Goal: Task Accomplishment & Management: Manage account settings

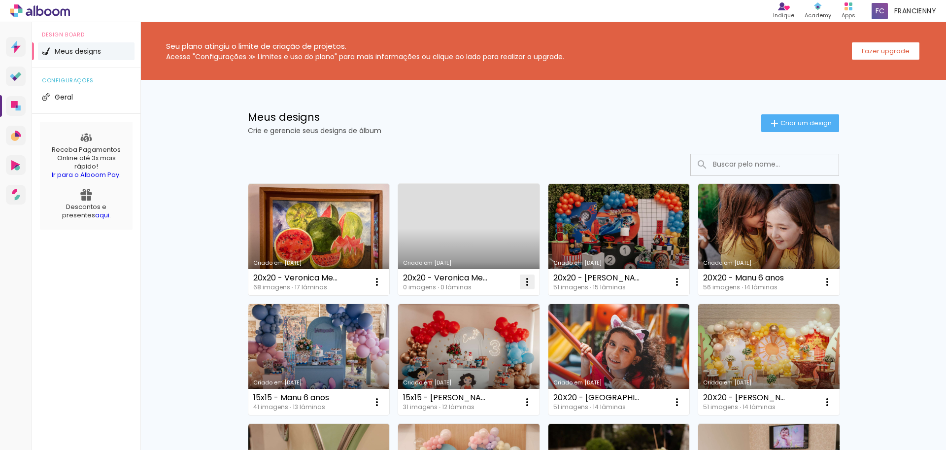
click at [383, 279] on iron-icon at bounding box center [377, 282] width 12 height 12
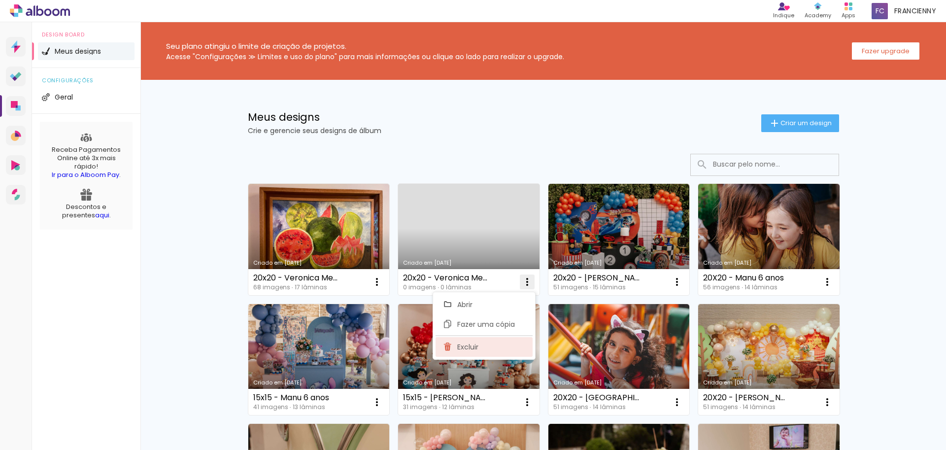
click at [480, 348] on paper-item "Excluir" at bounding box center [483, 347] width 97 height 20
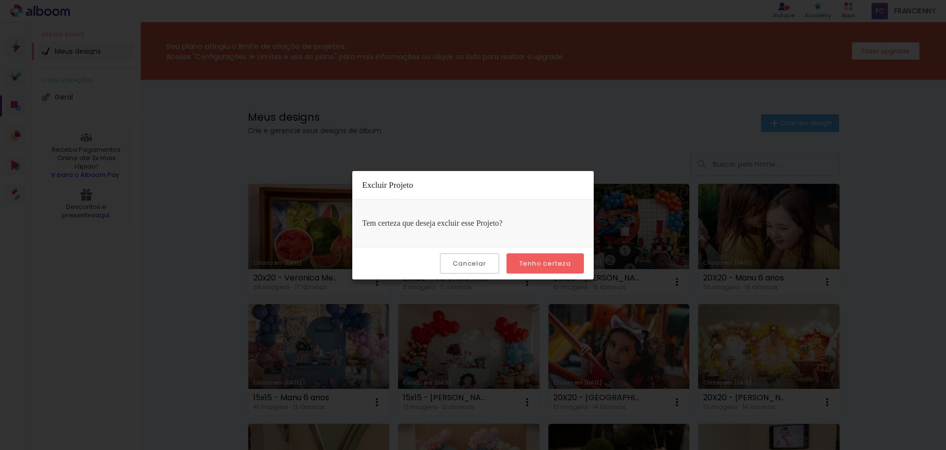
click at [0, 0] on slot "Tenho certeza" at bounding box center [0, 0] width 0 height 0
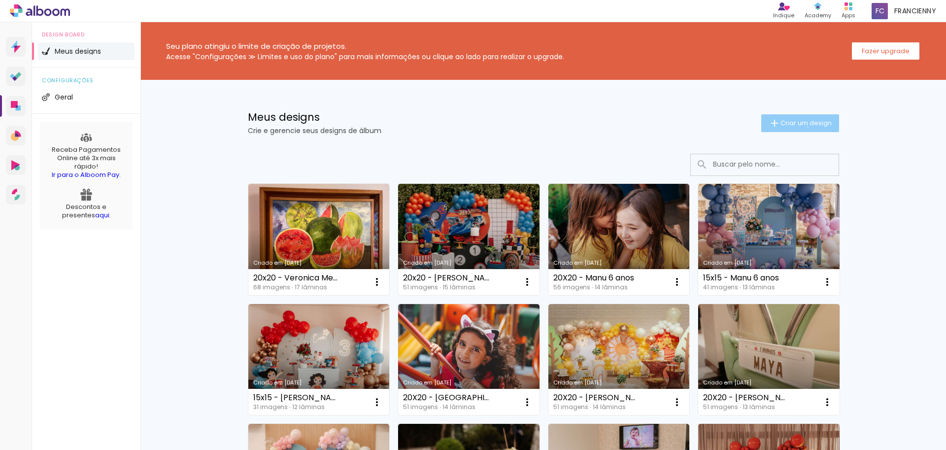
click at [801, 126] on span "Criar um design" at bounding box center [805, 123] width 51 height 6
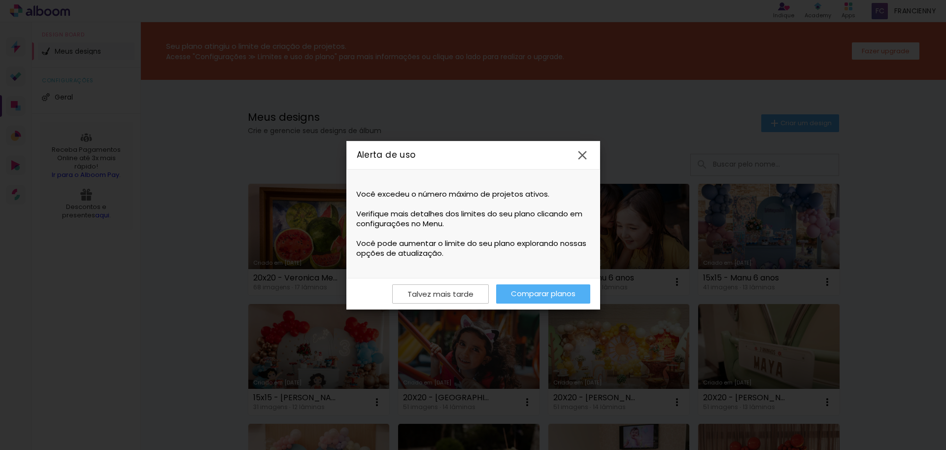
click at [587, 152] on iron-icon at bounding box center [582, 155] width 15 height 15
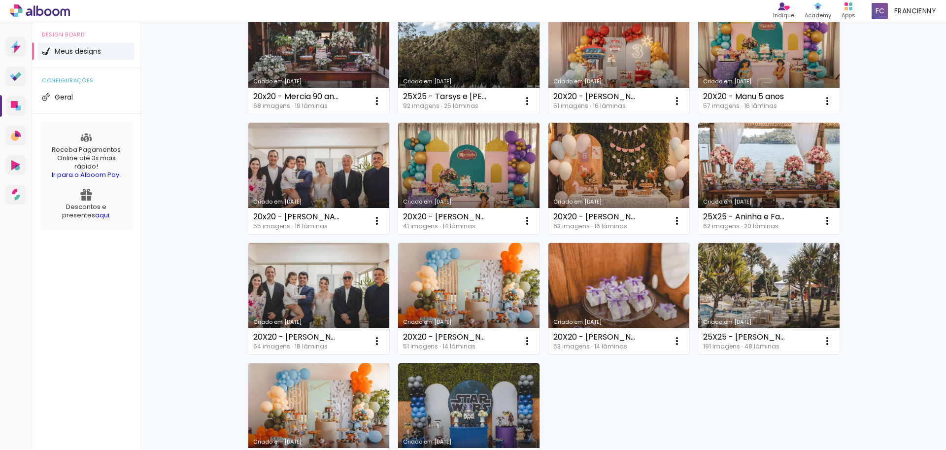
scroll to position [677, 0]
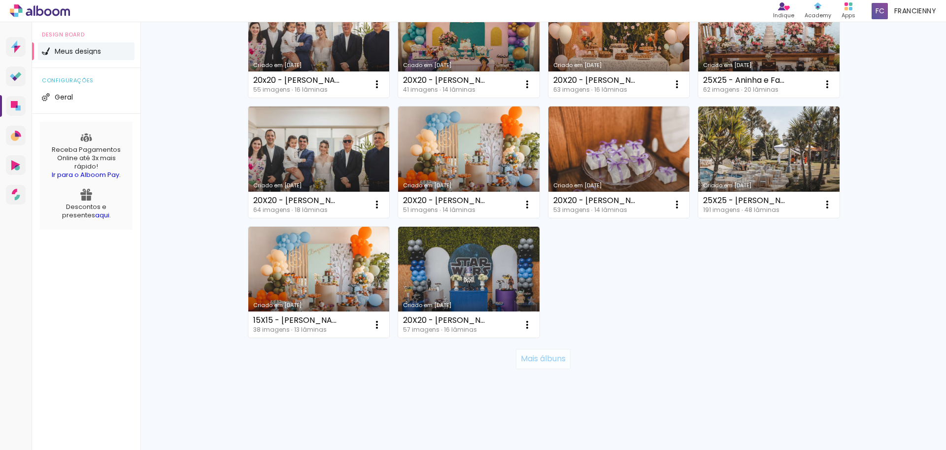
click at [0, 0] on slot "Mais álbuns" at bounding box center [0, 0] width 0 height 0
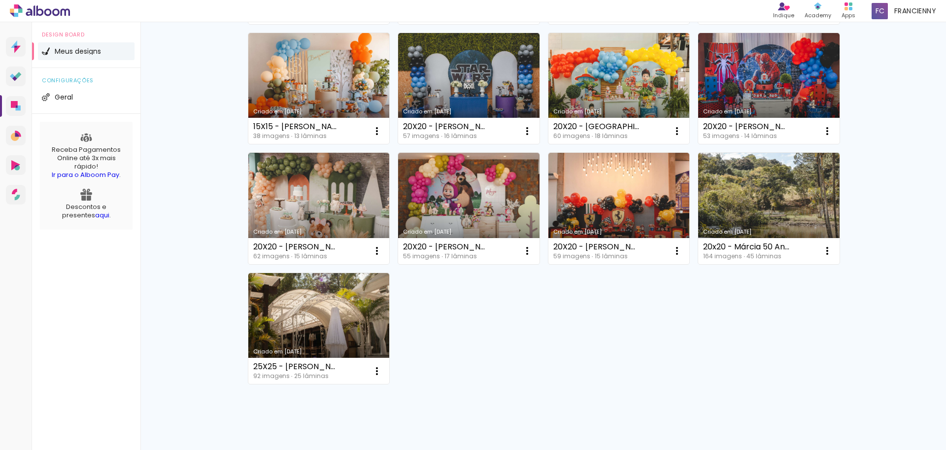
scroll to position [897, 0]
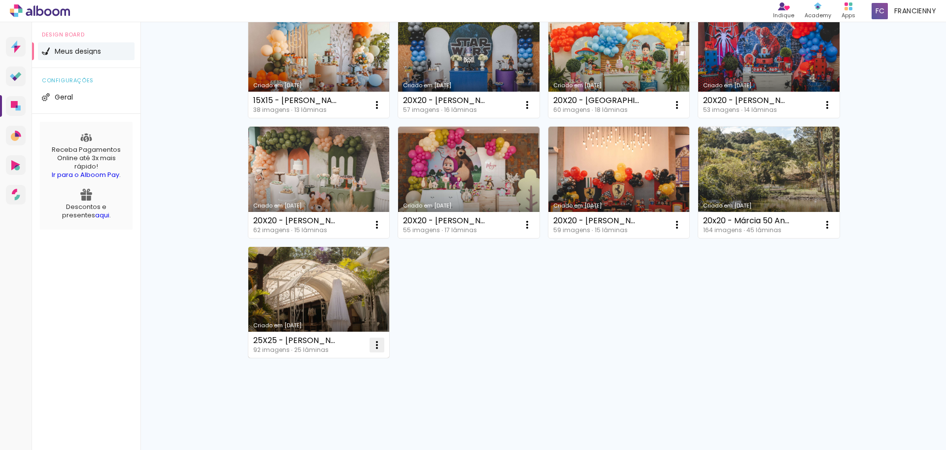
click at [336, 412] on paper-item "Excluir" at bounding box center [334, 410] width 97 height 20
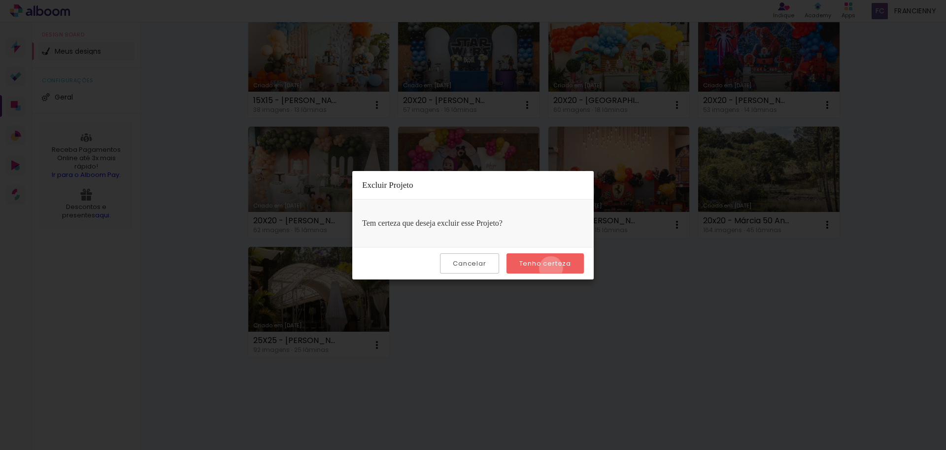
click at [552, 268] on paper-button "Tenho certeza" at bounding box center [544, 263] width 77 height 20
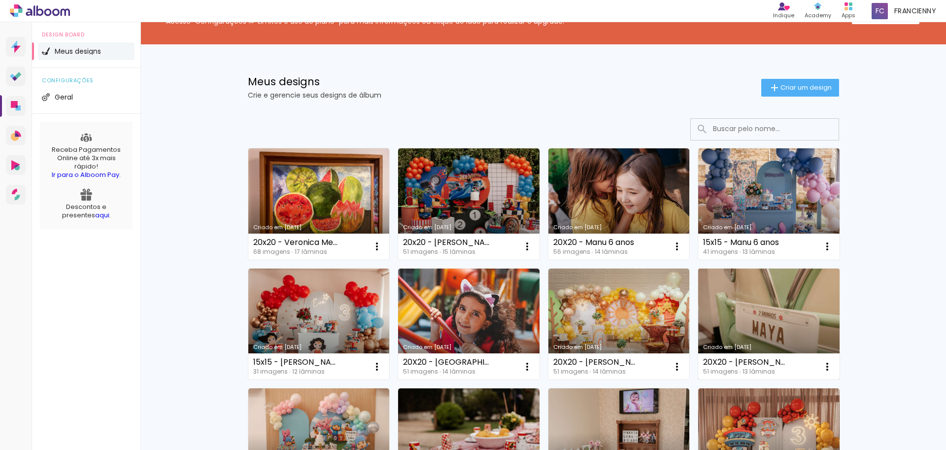
scroll to position [0, 0]
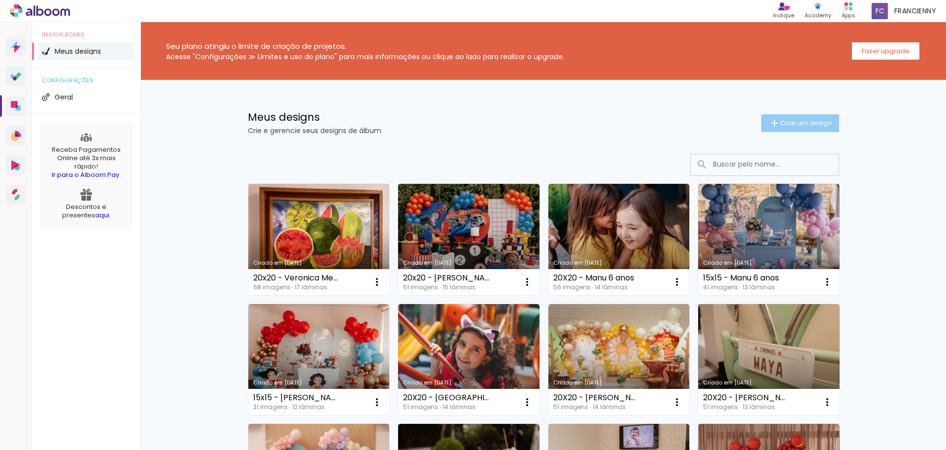
click at [794, 125] on span "Criar um design" at bounding box center [805, 123] width 51 height 6
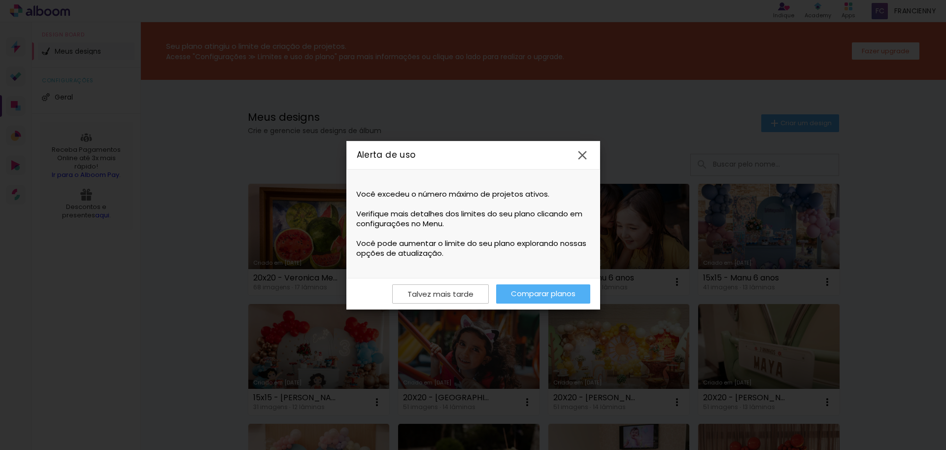
click at [585, 157] on iron-icon at bounding box center [582, 155] width 15 height 15
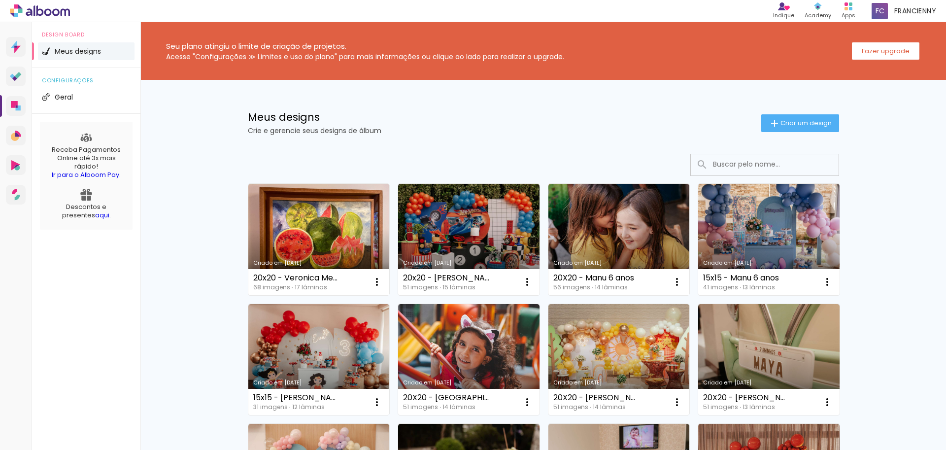
click at [481, 124] on div "Meus designs Crie e gerencie seus designs de álbum" at bounding box center [504, 123] width 513 height 22
click at [0, 0] on slot "Fazer upgrade" at bounding box center [0, 0] width 0 height 0
click at [23, 106] on link "Designbox Diagramação de álbuns" at bounding box center [16, 106] width 20 height 20
click at [0, 0] on slot "Fazer upgrade" at bounding box center [0, 0] width 0 height 0
